Goal: Ask a question

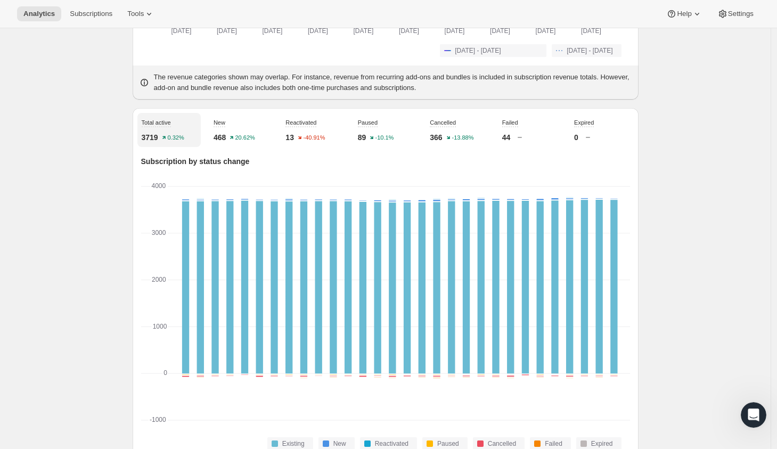
scroll to position [375, 0]
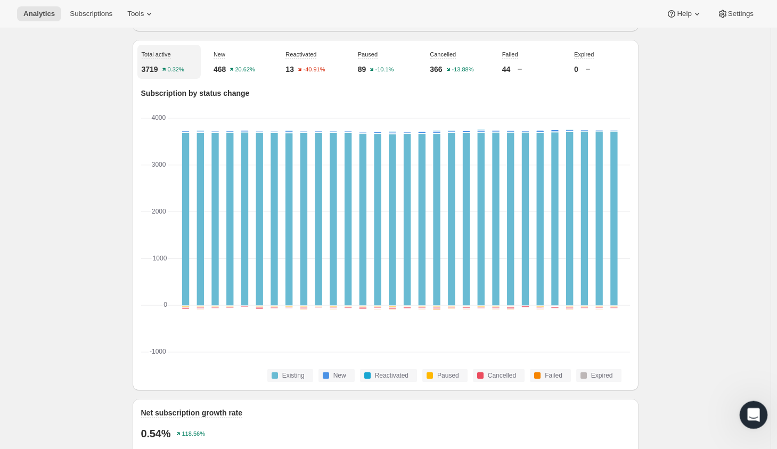
click at [753, 411] on icon "Open Intercom Messenger" at bounding box center [751, 413] width 7 height 9
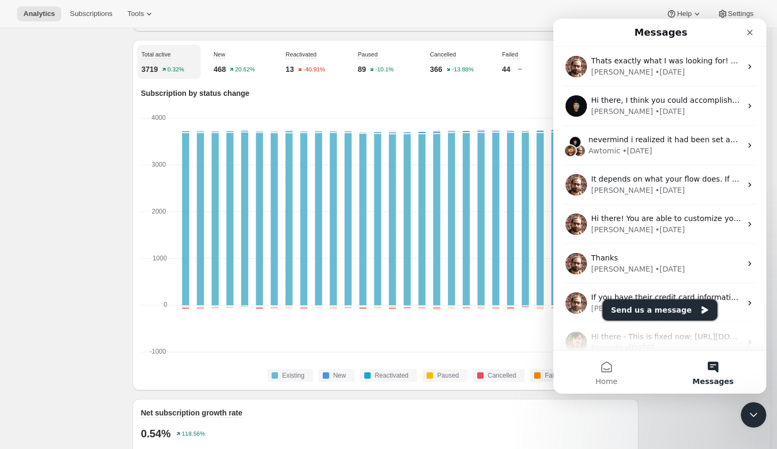
click at [671, 312] on button "Send us a message" at bounding box center [659, 309] width 115 height 21
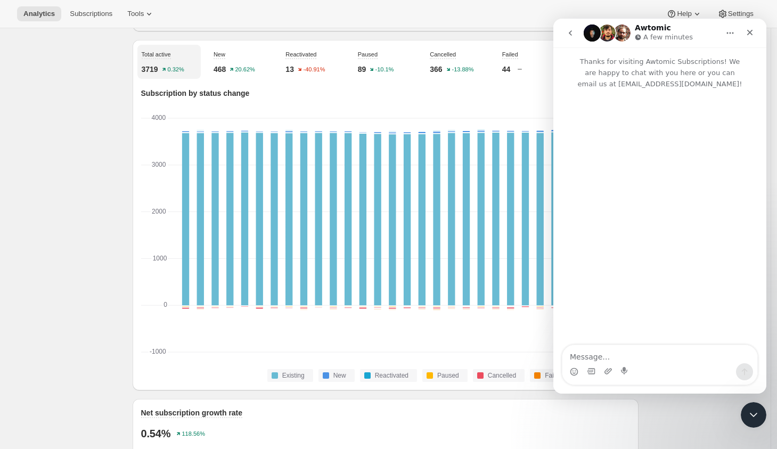
click at [622, 356] on textarea "Message…" at bounding box center [659, 354] width 195 height 18
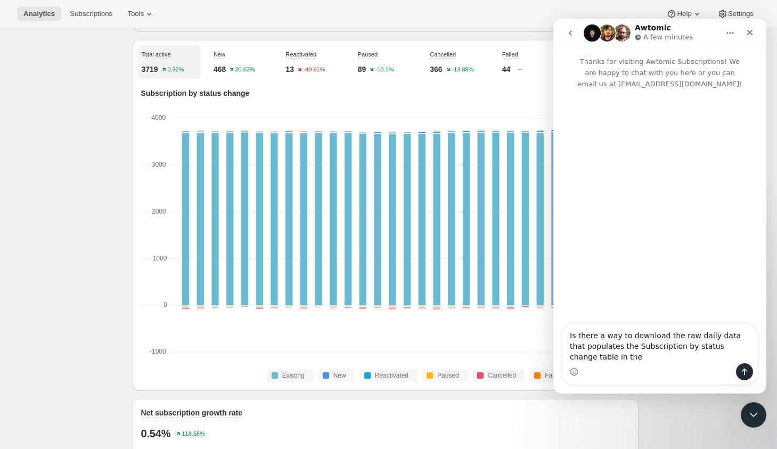
click at [620, 347] on textarea "Is there a way to download the raw daily data that populates the Subscription b…" at bounding box center [659, 343] width 195 height 39
click at [724, 347] on textarea "Is there a way to download the raw daily data that populates the 'Subscription …" at bounding box center [659, 343] width 195 height 39
click at [595, 356] on textarea "Is there a way to download the raw daily data that populates the 'Subscription …" at bounding box center [659, 343] width 195 height 39
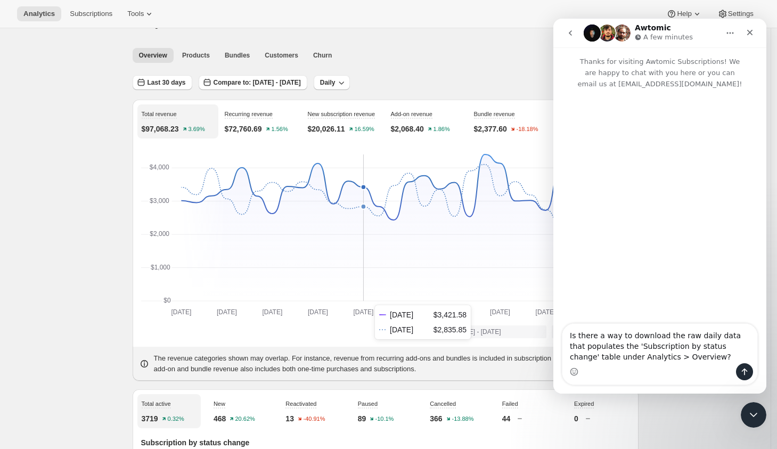
scroll to position [43, 0]
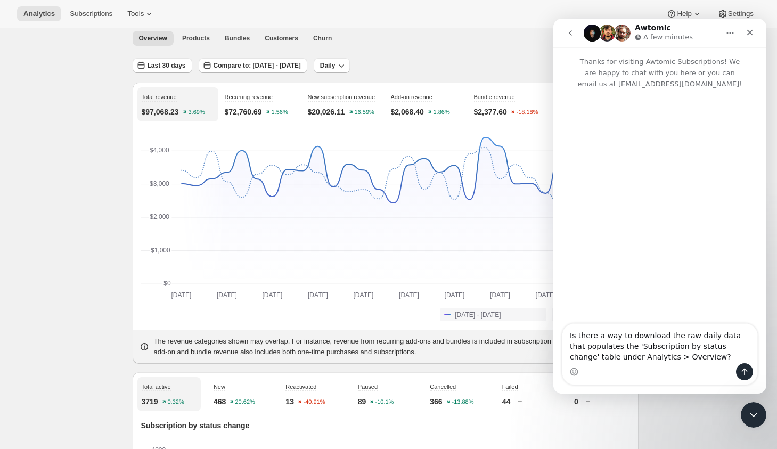
click at [671, 360] on textarea "Is there a way to download the raw daily data that populates the 'Subscription …" at bounding box center [659, 343] width 195 height 39
click at [732, 343] on textarea "Is there a way to download the raw daily data that populates the 'Subscription …" at bounding box center [659, 343] width 195 height 39
type textarea "Is there a way to download the raw daily data that populates the 'Subscription …"
click at [683, 356] on textarea "Is there a way to download the raw daily data that populates the 'Subscription …" at bounding box center [659, 343] width 195 height 39
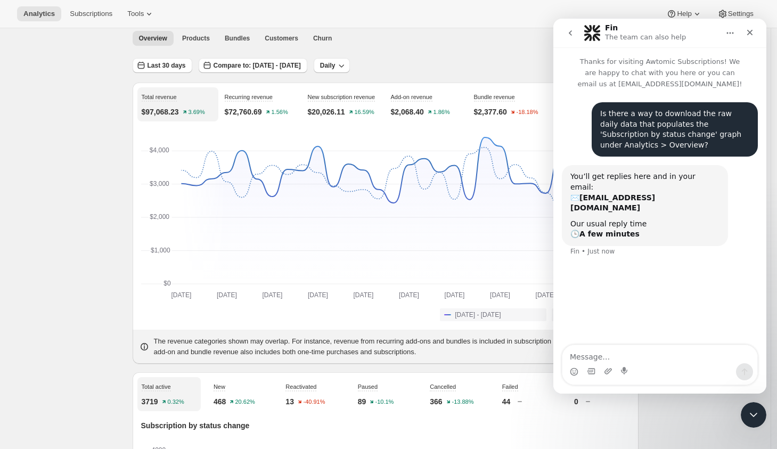
click at [724, 211] on div "You’ll get replies here and in your email: ✉️ [EMAIL_ADDRESS][DOMAIN_NAME] Our …" at bounding box center [660, 217] width 196 height 104
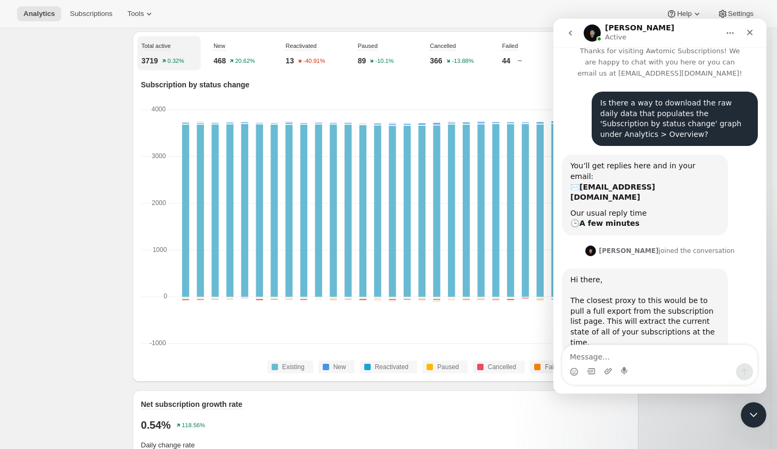
scroll to position [11, 0]
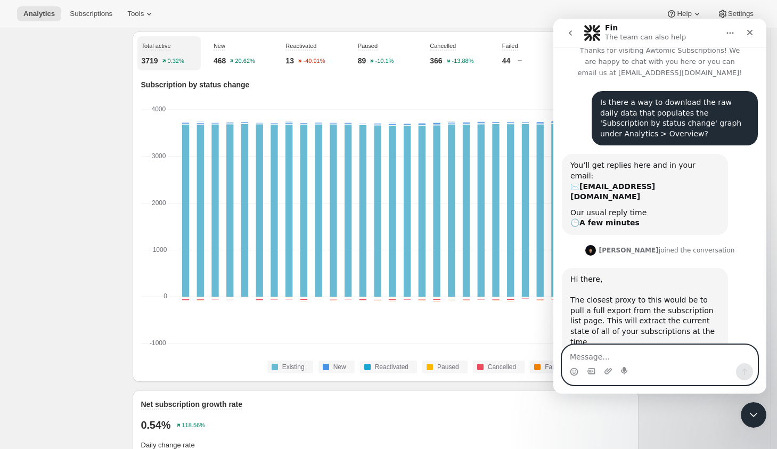
click at [585, 359] on textarea "Message…" at bounding box center [659, 354] width 195 height 18
type textarea "Ah, that's what I feared haha. Thanks!"
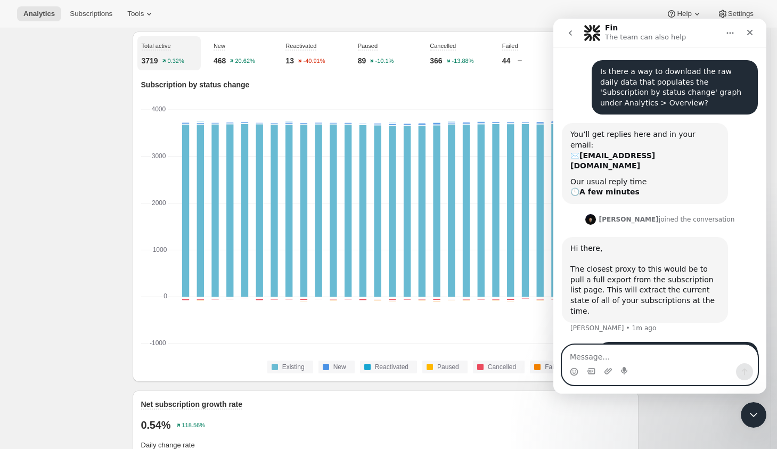
scroll to position [43, 0]
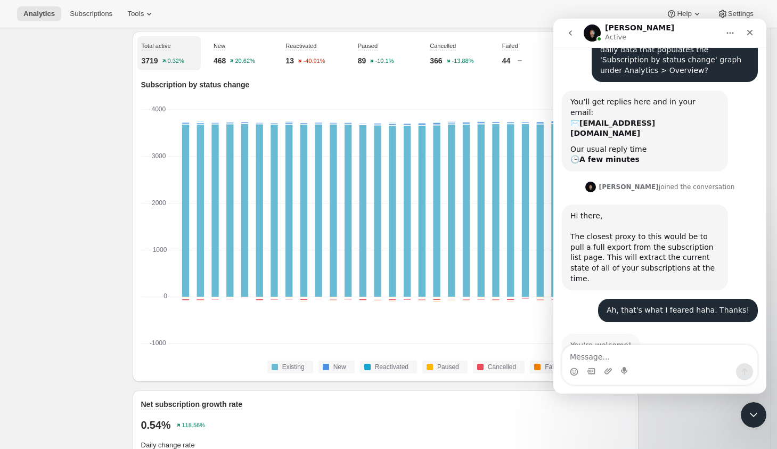
scroll to position [75, 0]
click at [573, 35] on icon "go back" at bounding box center [570, 33] width 9 height 9
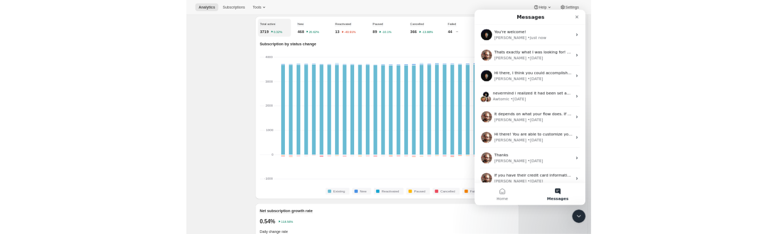
scroll to position [0, 0]
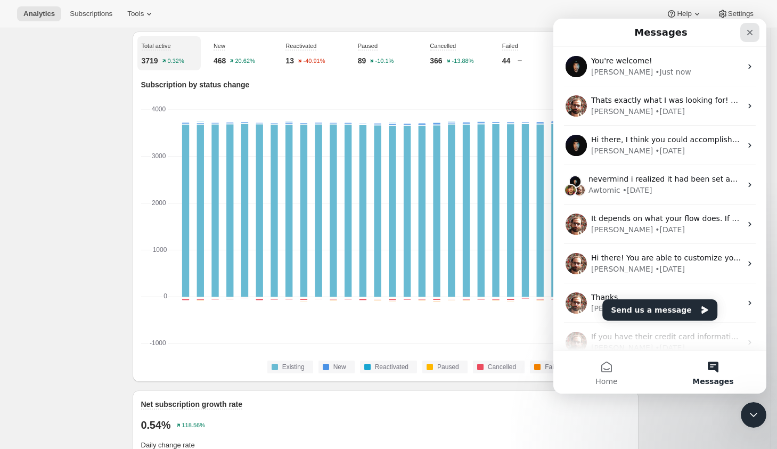
click at [752, 34] on icon "Close" at bounding box center [750, 33] width 6 height 6
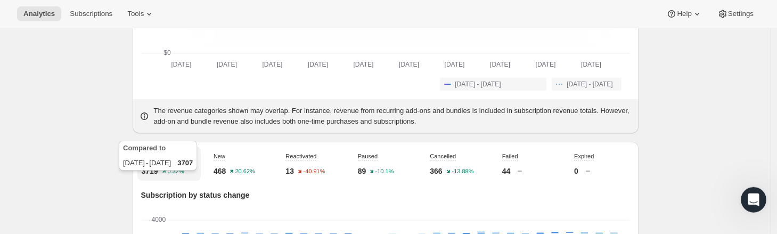
scroll to position [222, 0]
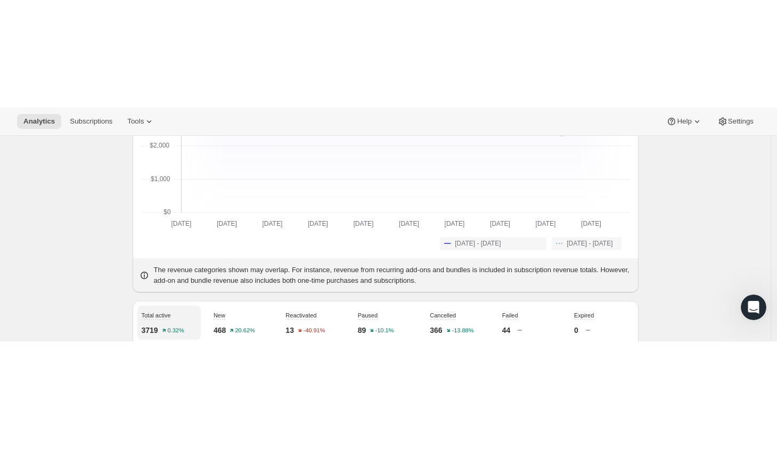
scroll to position [0, 0]
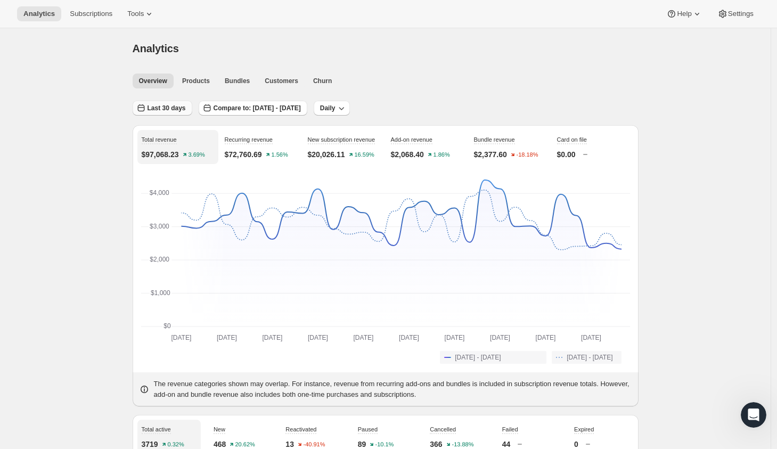
click at [159, 105] on span "Last 30 days" at bounding box center [166, 108] width 38 height 9
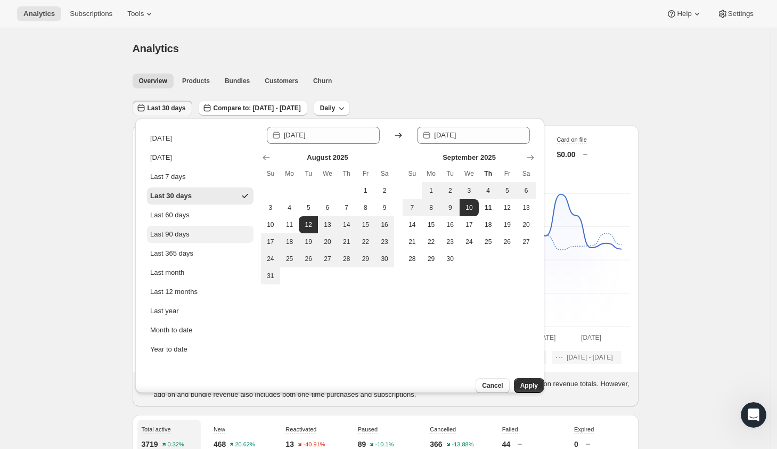
click at [177, 236] on div "Last 90 days" at bounding box center [169, 234] width 39 height 11
type input "[DATE]"
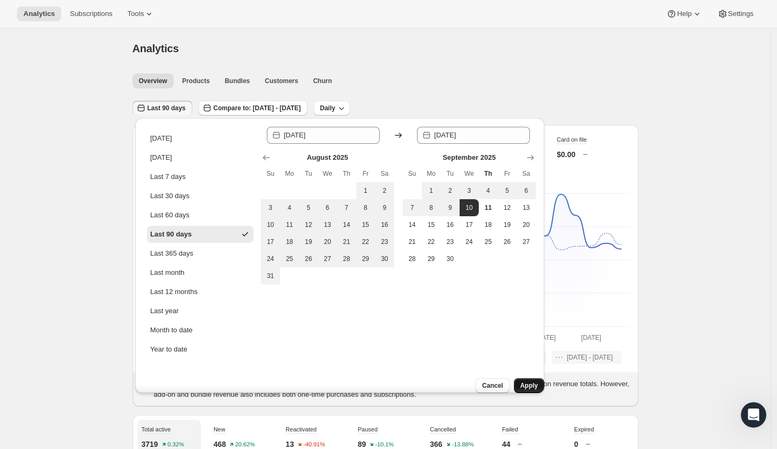
click at [520, 381] on span "Apply" at bounding box center [529, 385] width 18 height 9
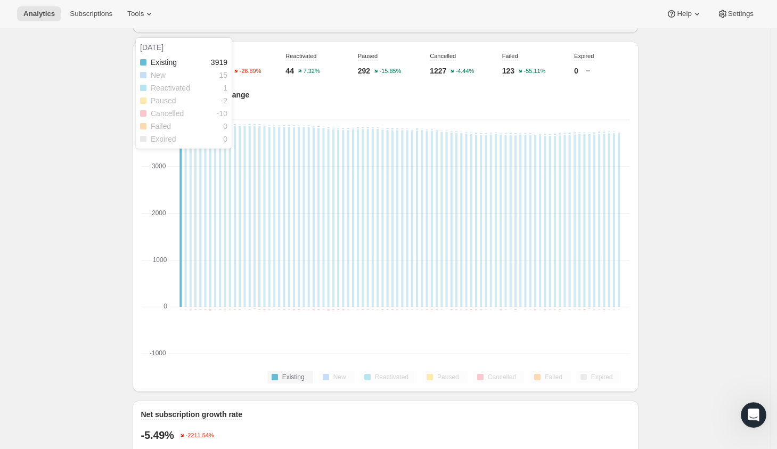
scroll to position [366, 0]
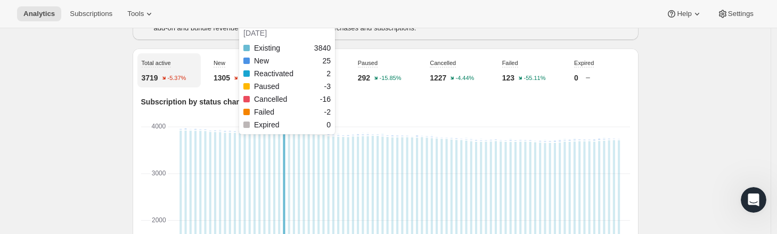
click at [285, 202] on rect "Existing-0 3840" at bounding box center [284, 224] width 2 height 181
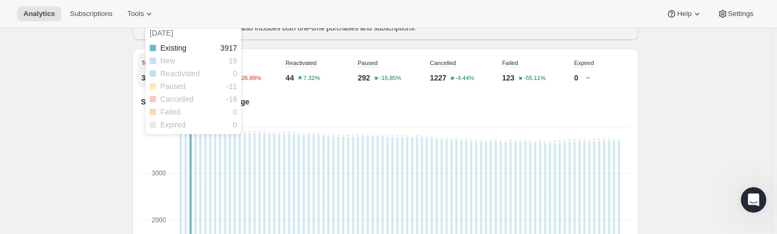
click at [191, 166] on rect "Existing-0 3917" at bounding box center [190, 222] width 2 height 184
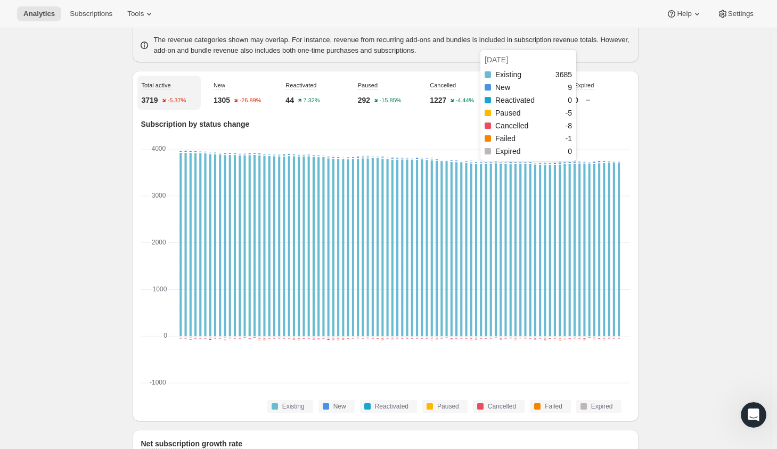
scroll to position [332, 0]
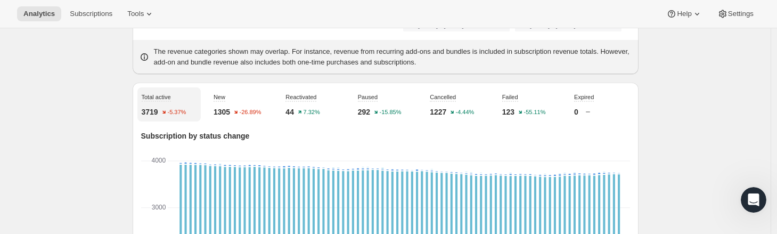
click at [241, 108] on div "New 1305 -26.89%" at bounding box center [240, 104] width 63 height 34
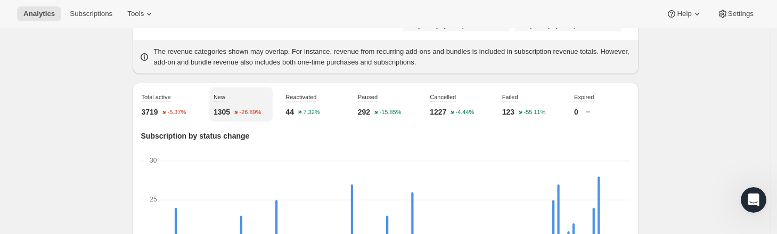
click at [190, 111] on div "Total active 3719 -5.37%" at bounding box center [168, 104] width 63 height 34
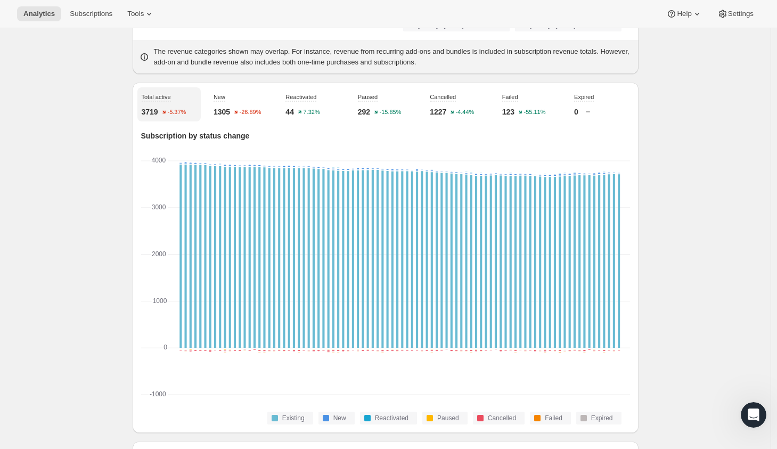
scroll to position [341, 0]
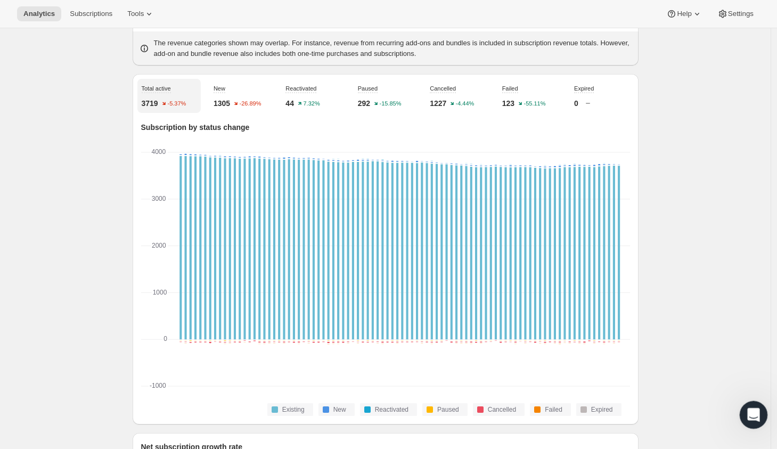
click at [752, 414] on icon "Open Intercom Messenger" at bounding box center [751, 413] width 7 height 9
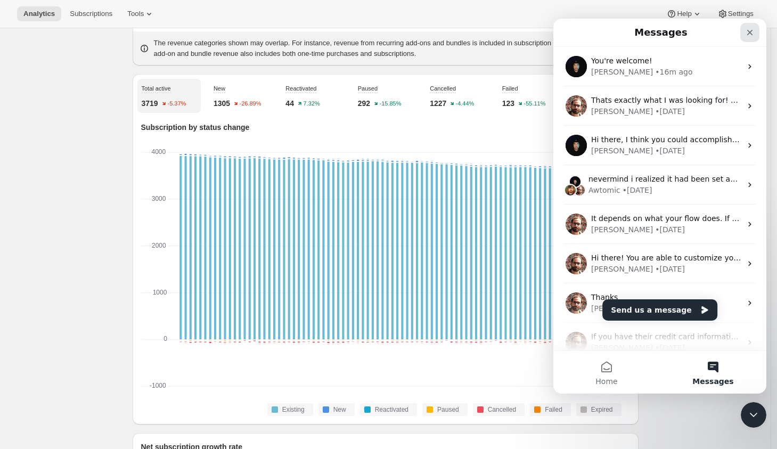
click at [750, 31] on icon "Close" at bounding box center [749, 32] width 9 height 9
